Goal: Task Accomplishment & Management: Complete application form

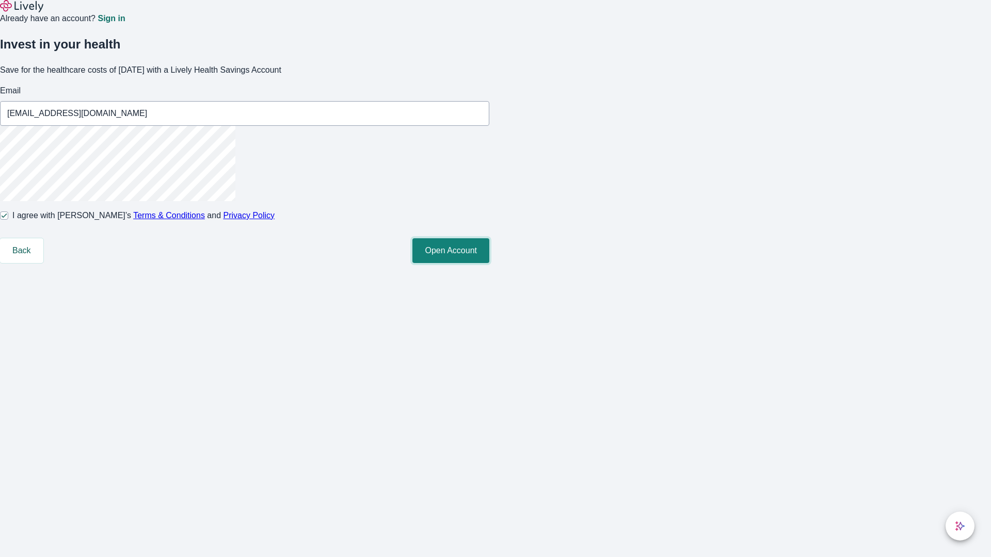
click at [489, 263] on button "Open Account" at bounding box center [450, 250] width 77 height 25
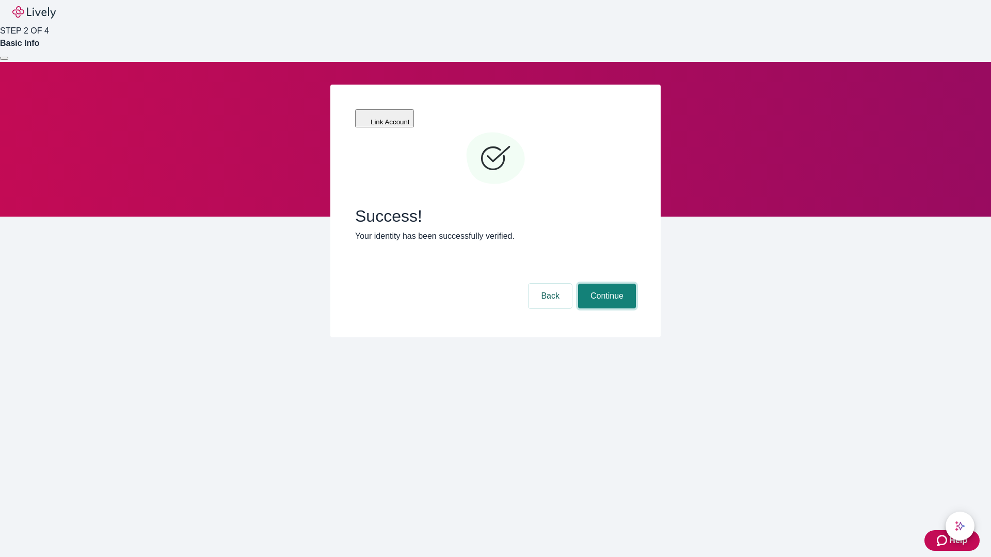
click at [605, 284] on button "Continue" at bounding box center [607, 296] width 58 height 25
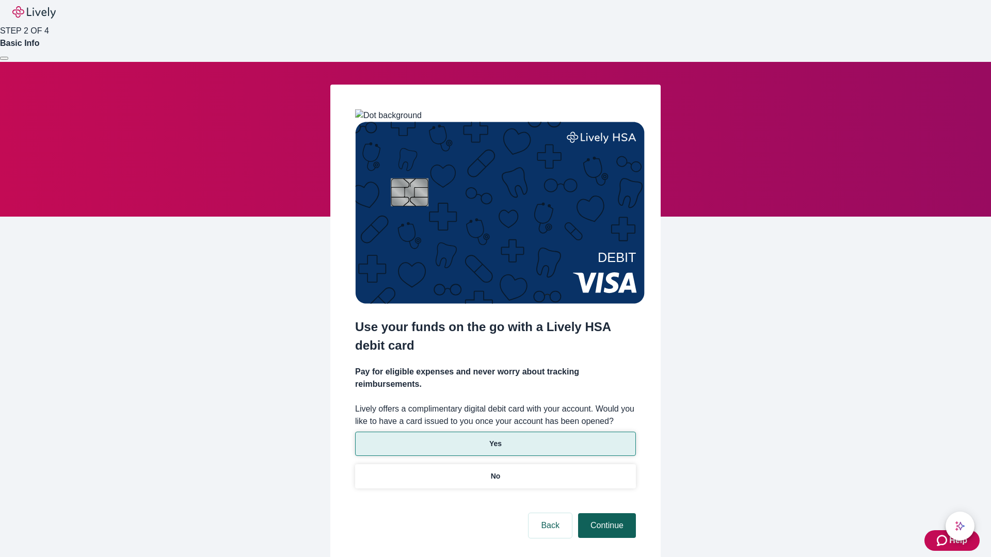
click at [495, 471] on p "No" at bounding box center [496, 476] width 10 height 11
click at [605, 513] on button "Continue" at bounding box center [607, 525] width 58 height 25
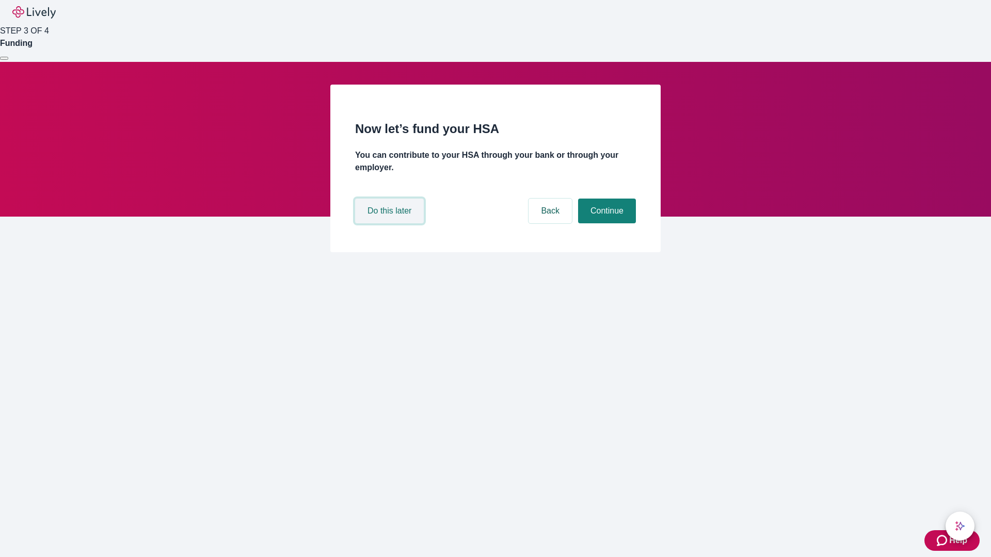
click at [391, 223] on button "Do this later" at bounding box center [389, 211] width 69 height 25
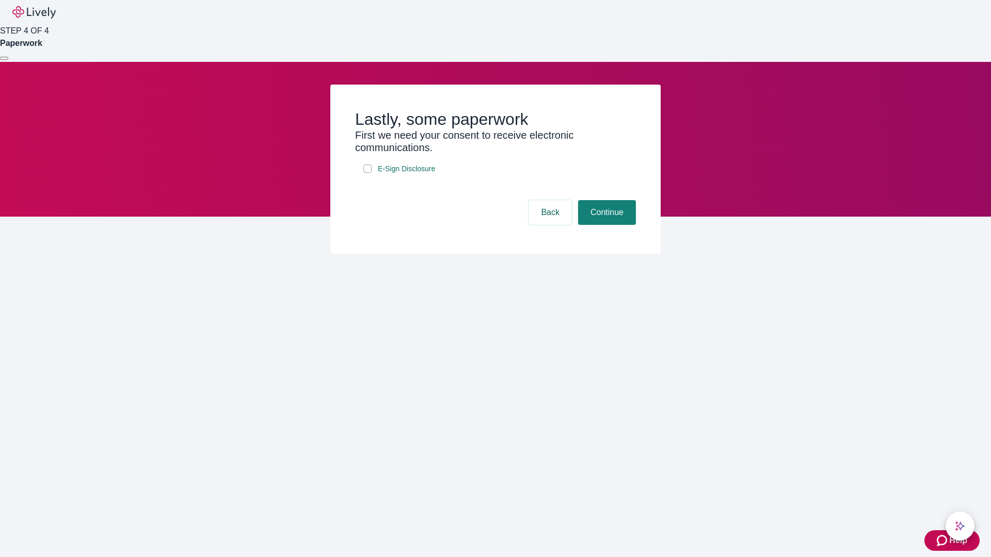
click at [367, 173] on input "E-Sign Disclosure" at bounding box center [367, 169] width 8 height 8
checkbox input "true"
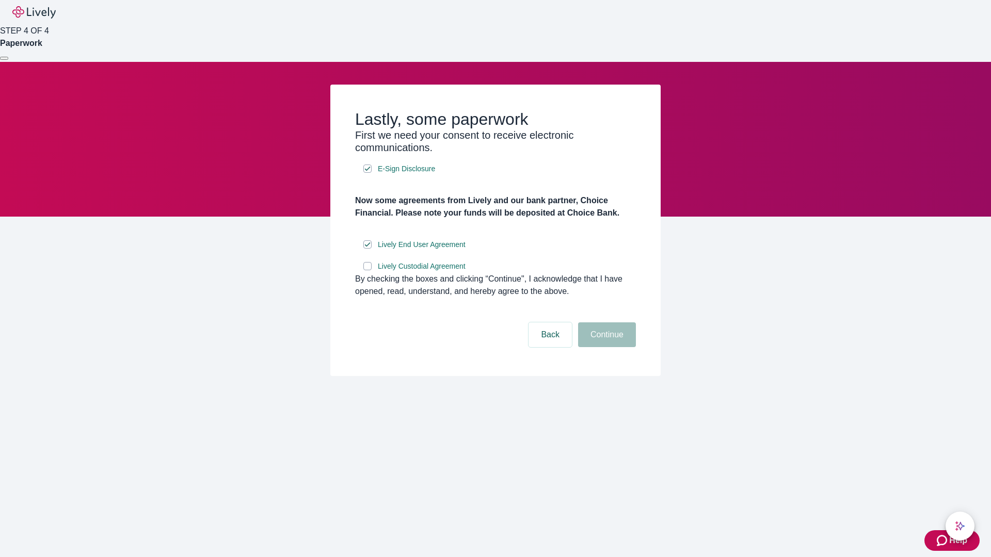
click at [367, 270] on input "Lively Custodial Agreement" at bounding box center [367, 266] width 8 height 8
checkbox input "true"
click at [605, 347] on button "Continue" at bounding box center [607, 334] width 58 height 25
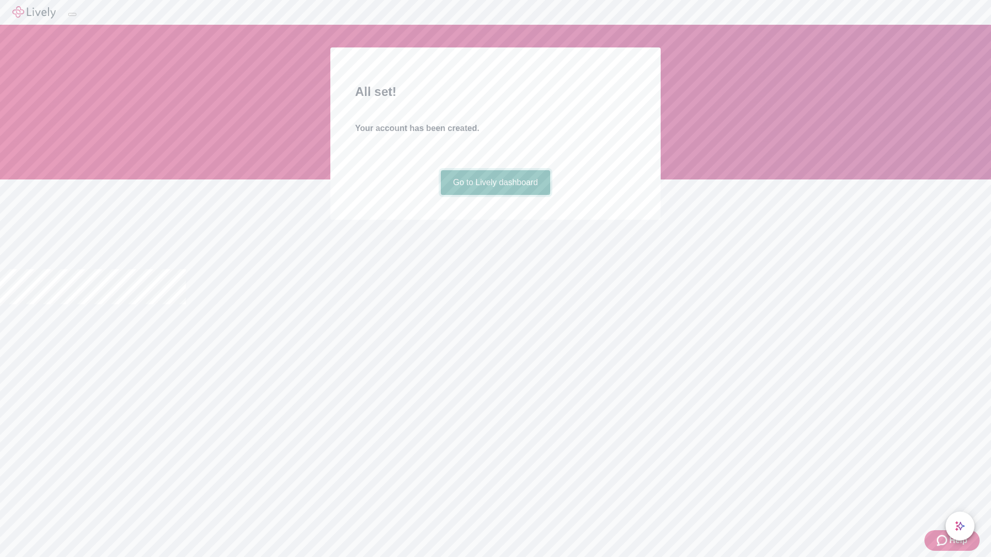
click at [495, 195] on link "Go to Lively dashboard" at bounding box center [496, 182] width 110 height 25
